Goal: Use online tool/utility: Utilize a website feature to perform a specific function

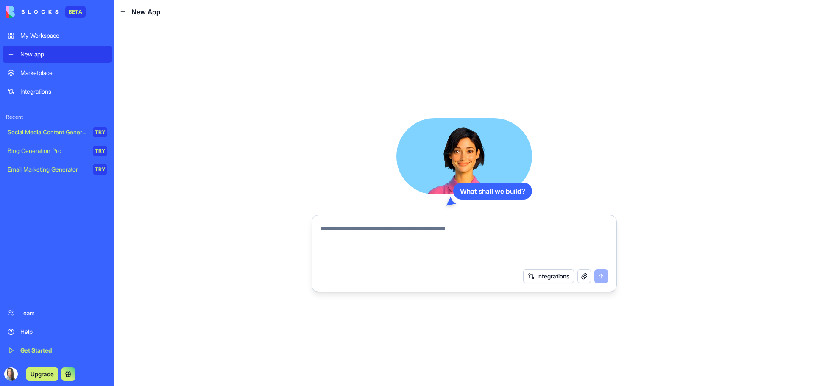
click at [544, 281] on button "Integrations" at bounding box center [548, 277] width 51 height 14
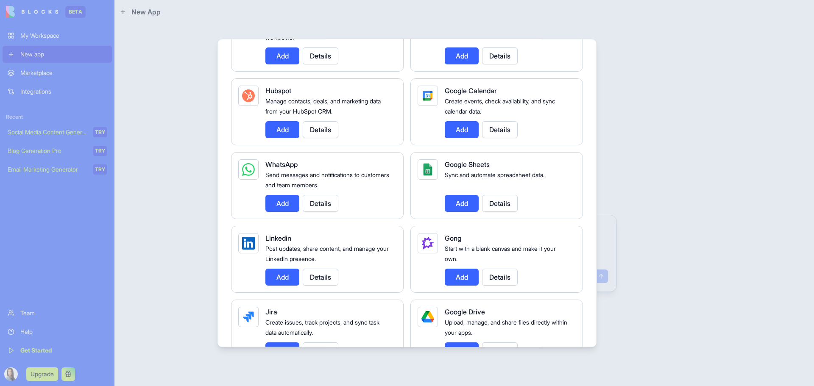
scroll to position [339, 0]
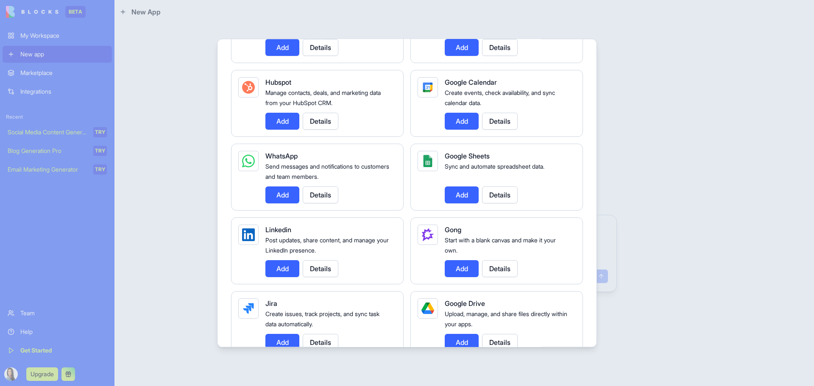
click at [277, 195] on button "Add" at bounding box center [282, 194] width 34 height 17
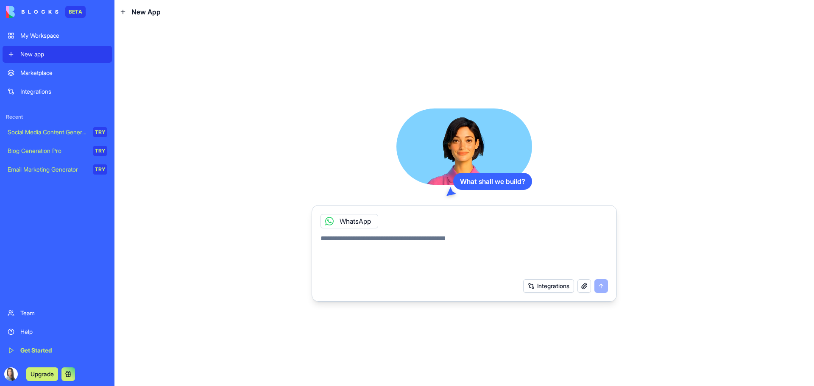
click at [65, 33] on div "My Workspace" at bounding box center [63, 35] width 87 height 8
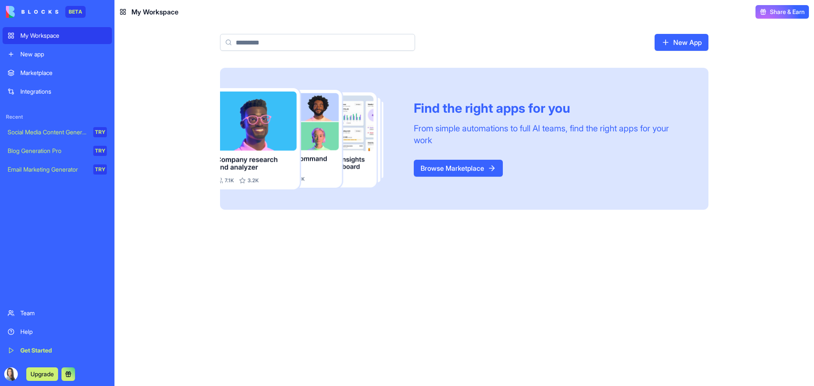
click at [73, 9] on div "BETA" at bounding box center [75, 12] width 20 height 12
click at [424, 165] on link "Browse Marketplace" at bounding box center [458, 168] width 89 height 17
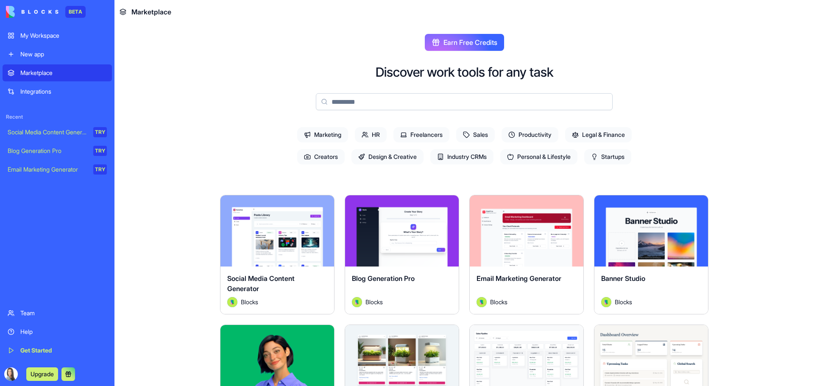
click at [541, 156] on span "Personal & Lifestyle" at bounding box center [538, 156] width 77 height 15
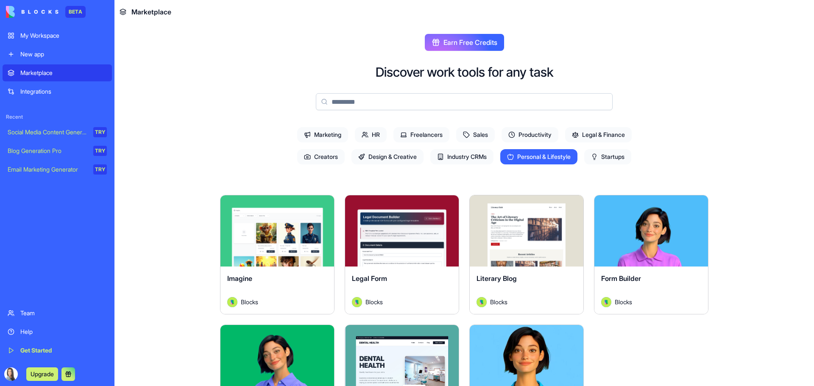
click at [304, 251] on div "Explore" at bounding box center [277, 230] width 114 height 71
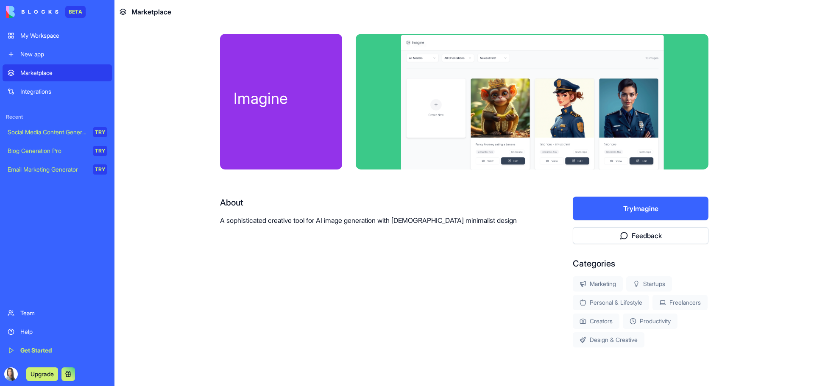
click at [614, 209] on button "Try Imagine" at bounding box center [641, 209] width 136 height 24
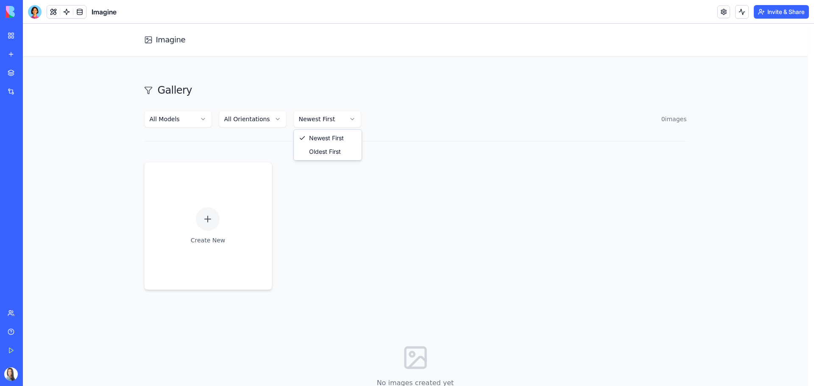
click at [343, 123] on html "Imagine Gallery All Models All Orientations Newest First 0 image s Create New N…" at bounding box center [418, 237] width 791 height 426
click at [351, 218] on html "Imagine Gallery All Models All Orientations Newest First 0 image s Create New N…" at bounding box center [418, 237] width 791 height 426
click at [211, 217] on icon at bounding box center [211, 219] width 10 height 10
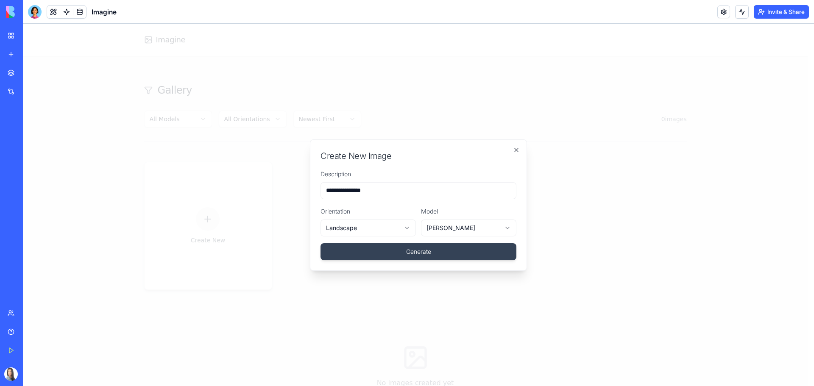
type input "**********"
click at [378, 261] on div "**********" at bounding box center [418, 205] width 217 height 131
click at [449, 229] on body "**********" at bounding box center [415, 237] width 785 height 426
click at [390, 249] on body "**********" at bounding box center [415, 237] width 785 height 426
click at [390, 249] on button "Generate" at bounding box center [419, 251] width 196 height 17
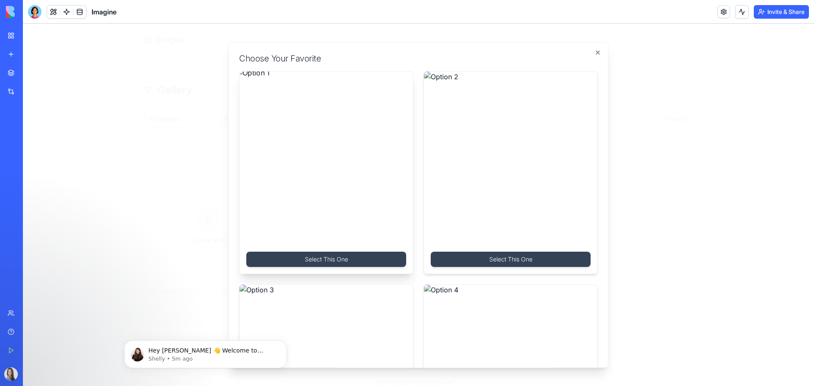
click at [301, 164] on img at bounding box center [326, 158] width 182 height 182
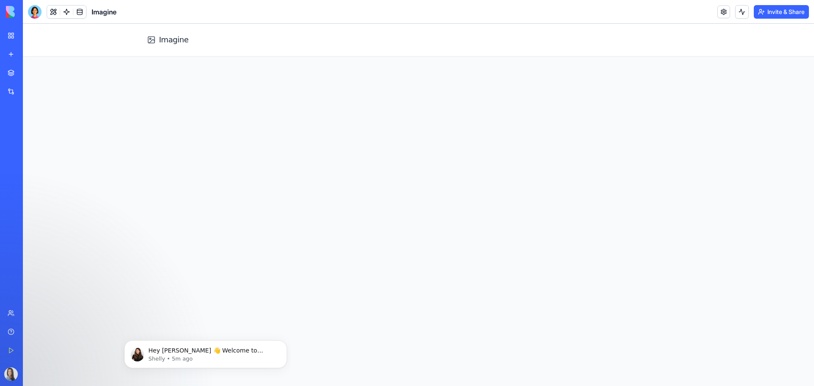
scroll to position [98, 0]
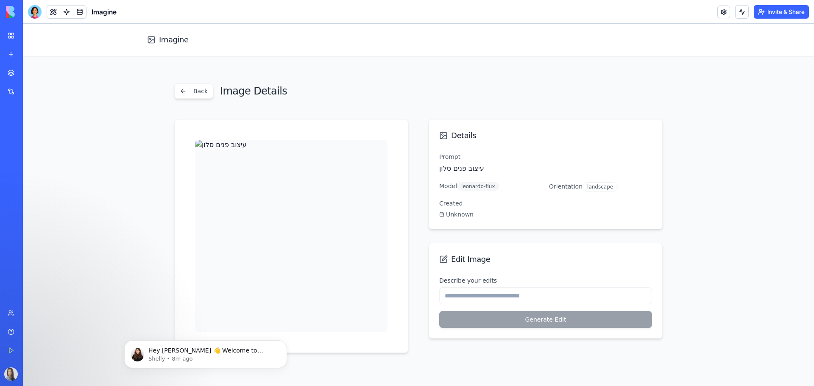
click at [464, 287] on div "Describe your edits" at bounding box center [545, 290] width 213 height 29
click at [304, 102] on div "Back Image Details Details Prompt עיצוב פנים סלון Model leonardo-flux Orientati…" at bounding box center [418, 219] width 488 height 270
click at [242, 352] on p "Hey [PERSON_NAME] 👋 Welcome to Blocks 🙌 I'm here if you have any questions!" at bounding box center [212, 351] width 128 height 8
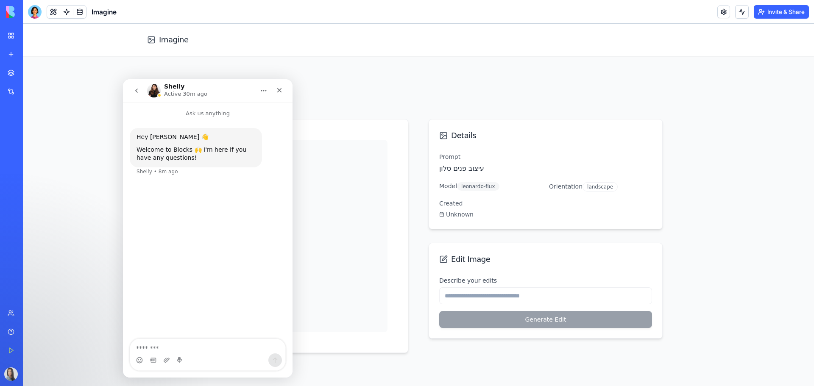
click at [192, 346] on textarea "Message…" at bounding box center [207, 346] width 155 height 14
type textarea "**********"
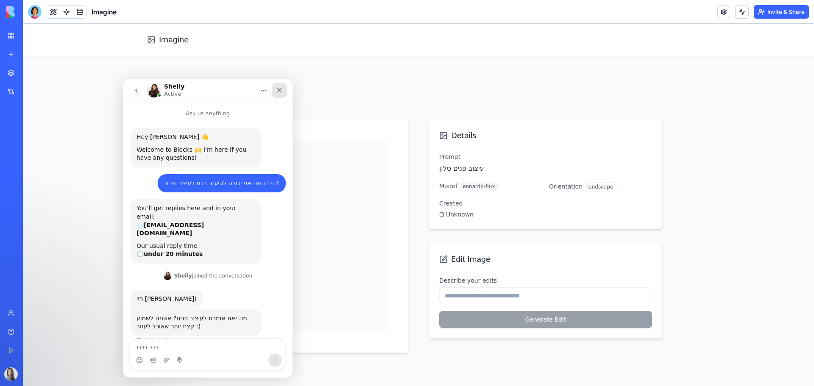
click at [282, 91] on icon "Close" at bounding box center [279, 90] width 7 height 7
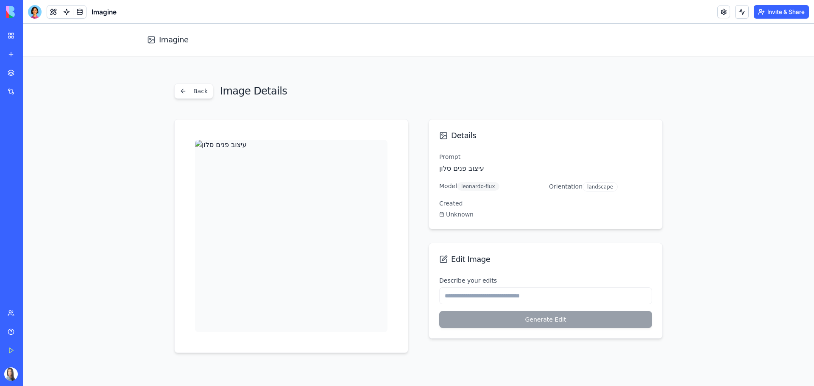
click at [757, 218] on main "Back Image Details Details Prompt עיצוב פנים סלון Model leonardo-flux Orientati…" at bounding box center [418, 218] width 791 height 324
click at [739, 100] on main "Back Image Details Details Prompt עיצוב פנים סלון Model leonardo-flux Orientati…" at bounding box center [418, 218] width 791 height 324
click at [37, 11] on div at bounding box center [35, 12] width 14 height 14
